Goal: Information Seeking & Learning: Check status

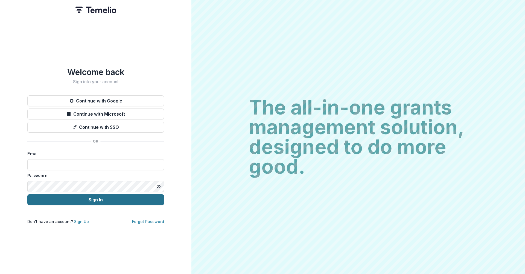
type input "**********"
click at [95, 196] on button "Sign In" at bounding box center [95, 199] width 137 height 11
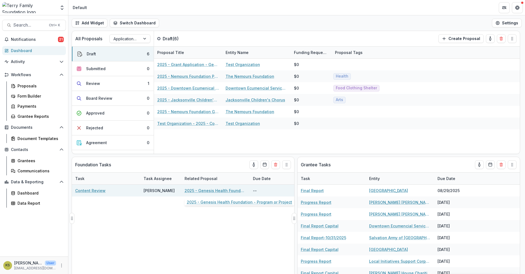
click at [217, 191] on link "2025 - Genesis Health Foundation - Program or Project" at bounding box center [216, 190] width 62 height 6
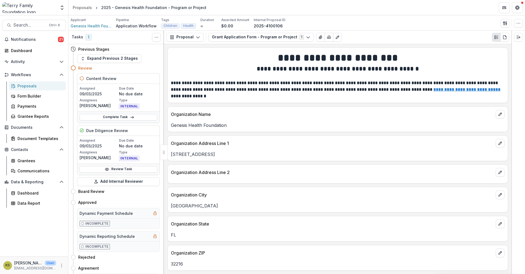
click at [23, 84] on div "Proposals" at bounding box center [40, 86] width 44 height 6
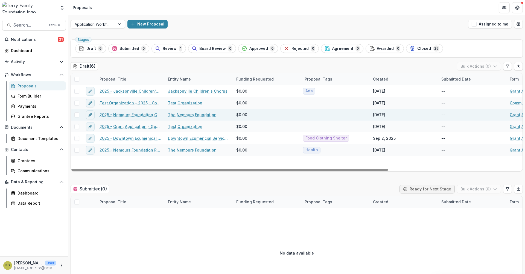
click at [210, 117] on link "The Nemours Foundation" at bounding box center [192, 115] width 49 height 6
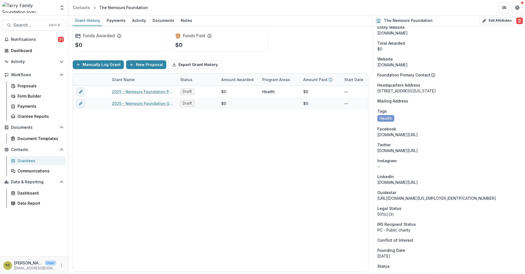
scroll to position [422, 0]
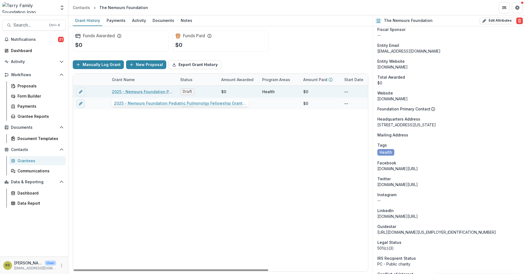
click at [137, 92] on link "2025 - Nemours Foundation Pediatric Pulmonolgy Fellowship Grant Application - E…" at bounding box center [143, 92] width 62 height 6
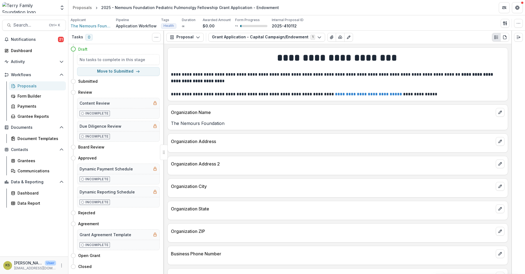
click at [27, 87] on div "Proposals" at bounding box center [40, 86] width 44 height 6
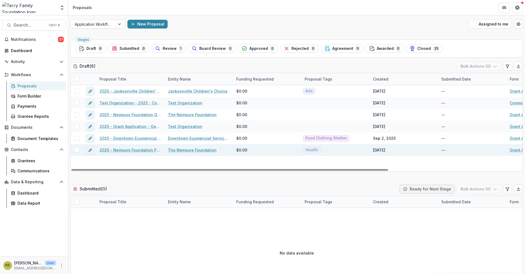
click at [150, 150] on link "2025 - Nemours Foundation Pediatric Pulmonolgy Fellowship Grant Application - E…" at bounding box center [131, 150] width 62 height 6
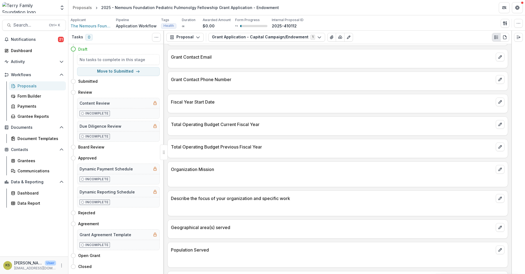
scroll to position [245, 0]
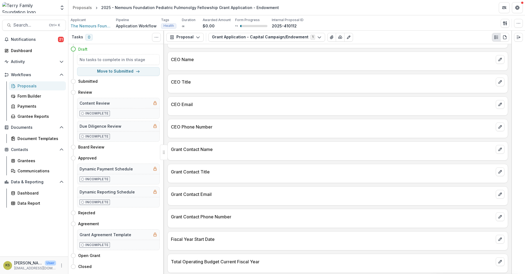
click at [19, 85] on div "Proposals" at bounding box center [40, 86] width 44 height 6
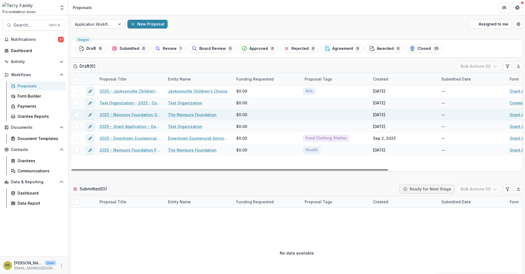
click at [138, 114] on link "2025 - Nemours Foundation Grant Application Form - Program or Project" at bounding box center [131, 115] width 62 height 6
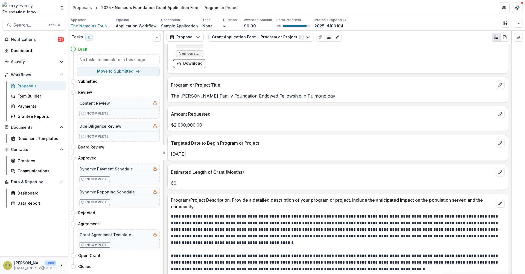
scroll to position [912, 0]
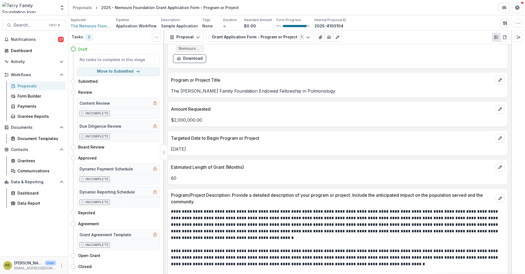
drag, startPoint x: 196, startPoint y: 148, endPoint x: 169, endPoint y: 148, distance: 27.4
click at [169, 148] on div "[DATE]" at bounding box center [338, 149] width 340 height 7
drag, startPoint x: 169, startPoint y: 148, endPoint x: 187, endPoint y: 148, distance: 17.8
copy p "[DATE]"
click at [27, 85] on div "Proposals" at bounding box center [40, 86] width 44 height 6
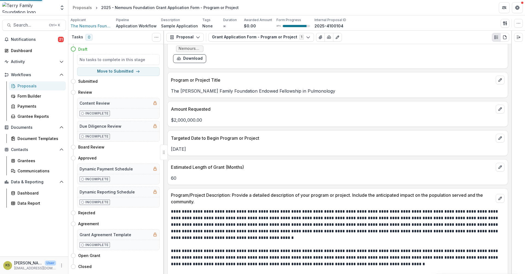
click at [27, 85] on div "Proposals" at bounding box center [40, 86] width 44 height 6
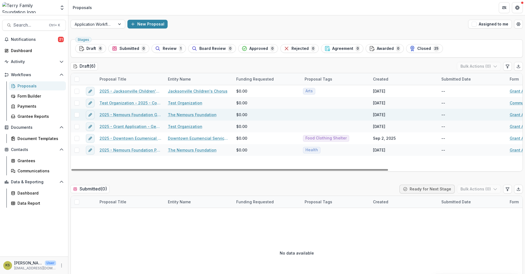
click at [145, 113] on link "2025 - Nemours Foundation Grant Application Form - Program or Project" at bounding box center [131, 115] width 62 height 6
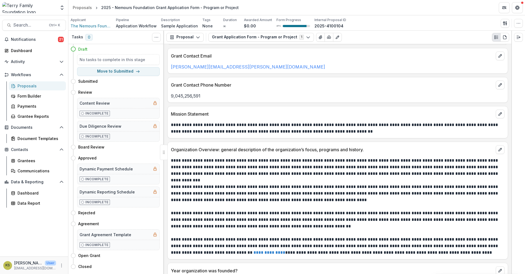
scroll to position [456, 0]
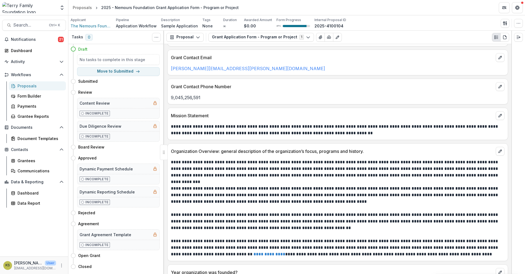
click at [22, 85] on div "Proposals" at bounding box center [40, 86] width 44 height 6
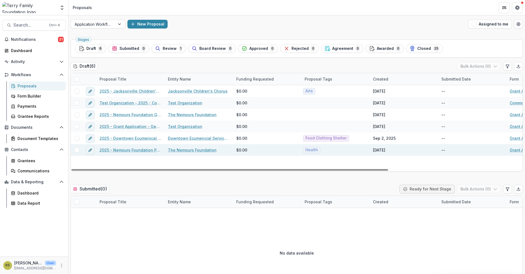
click at [145, 150] on link "2025 - Nemours Foundation Pediatric Pulmonolgy Fellowship Grant Application - E…" at bounding box center [131, 150] width 62 height 6
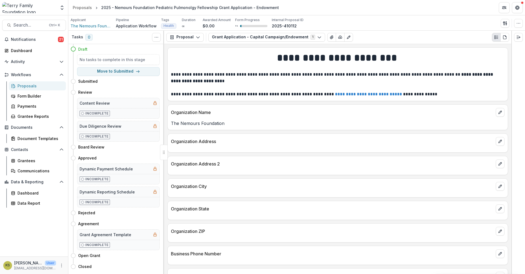
click at [19, 85] on div "Proposals" at bounding box center [40, 86] width 44 height 6
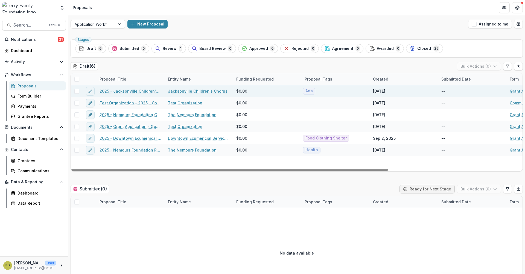
click at [145, 90] on link "2025 - Jacksonville Children's Chorus - General Operating Support" at bounding box center [131, 91] width 62 height 6
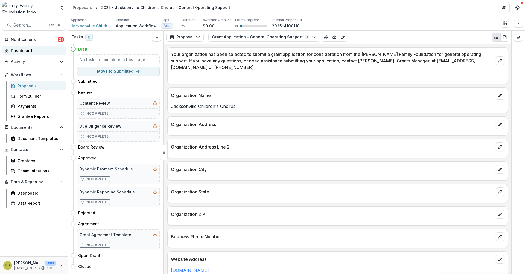
click at [26, 51] on div "Dashboard" at bounding box center [36, 51] width 51 height 6
